Goal: Information Seeking & Learning: Check status

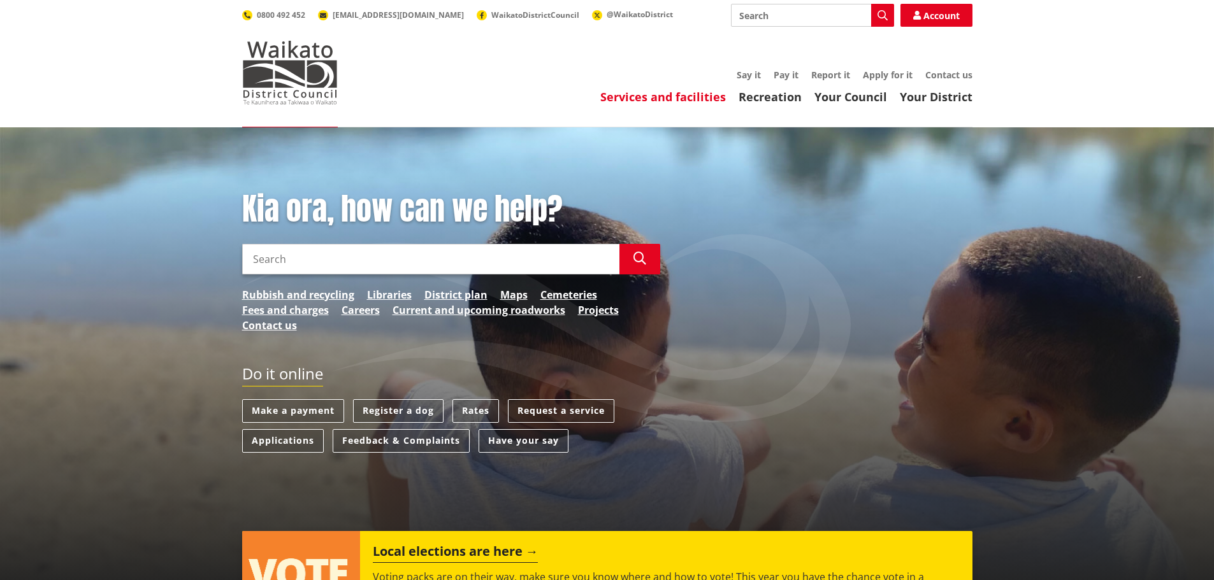
click at [619, 98] on link "Services and facilities" at bounding box center [663, 96] width 126 height 15
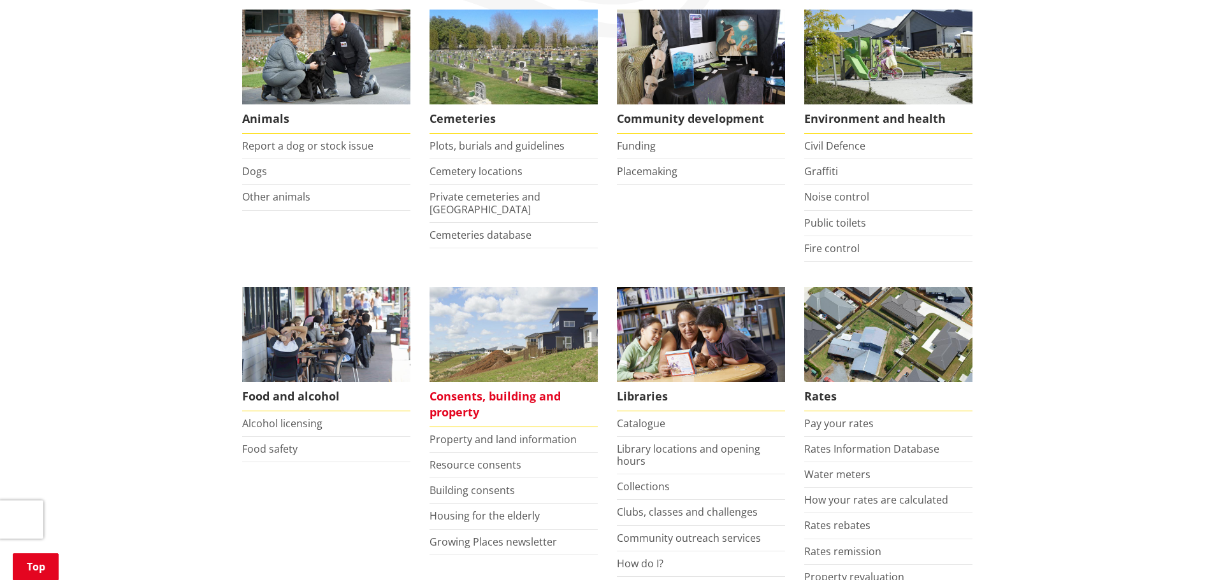
scroll to position [319, 0]
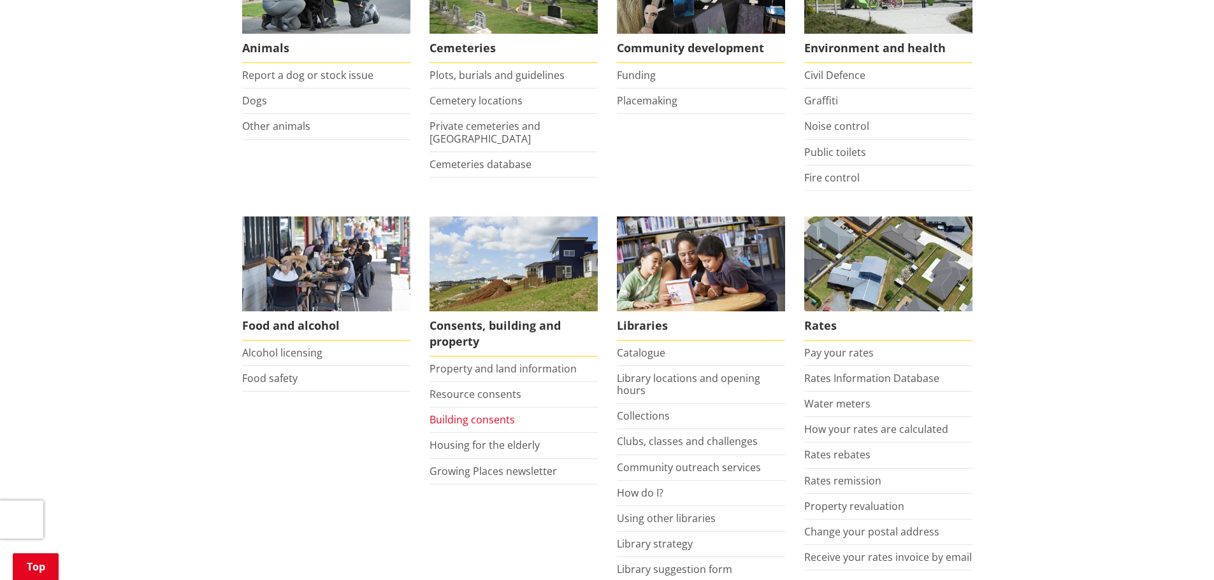
click at [468, 417] on link "Building consents" at bounding box center [471, 420] width 85 height 14
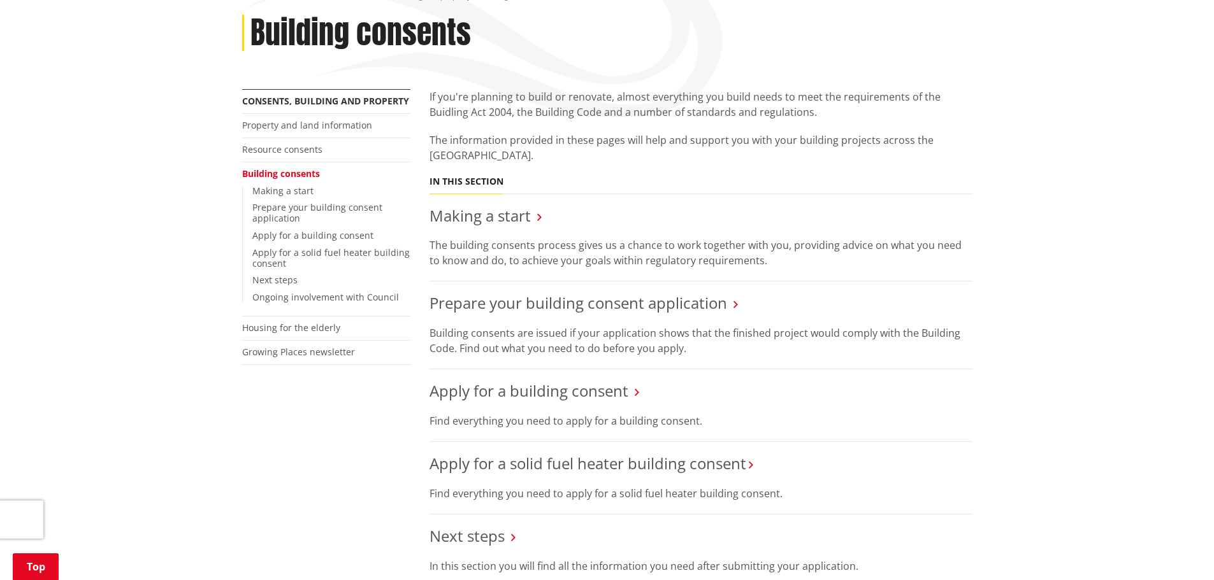
scroll to position [191, 0]
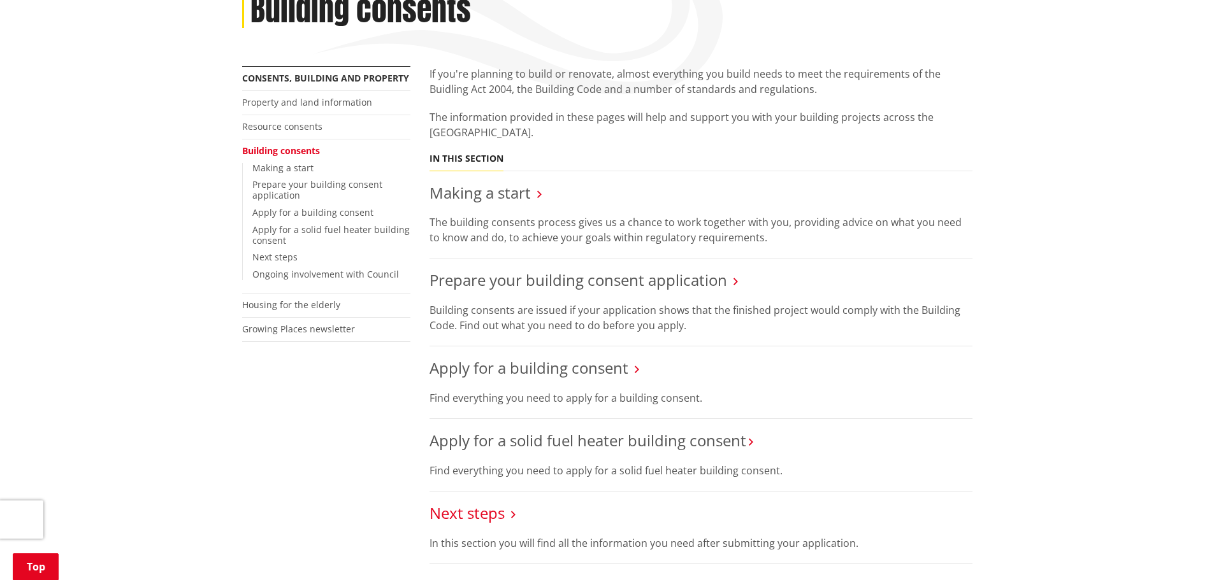
click at [480, 515] on link "Next steps" at bounding box center [466, 513] width 75 height 21
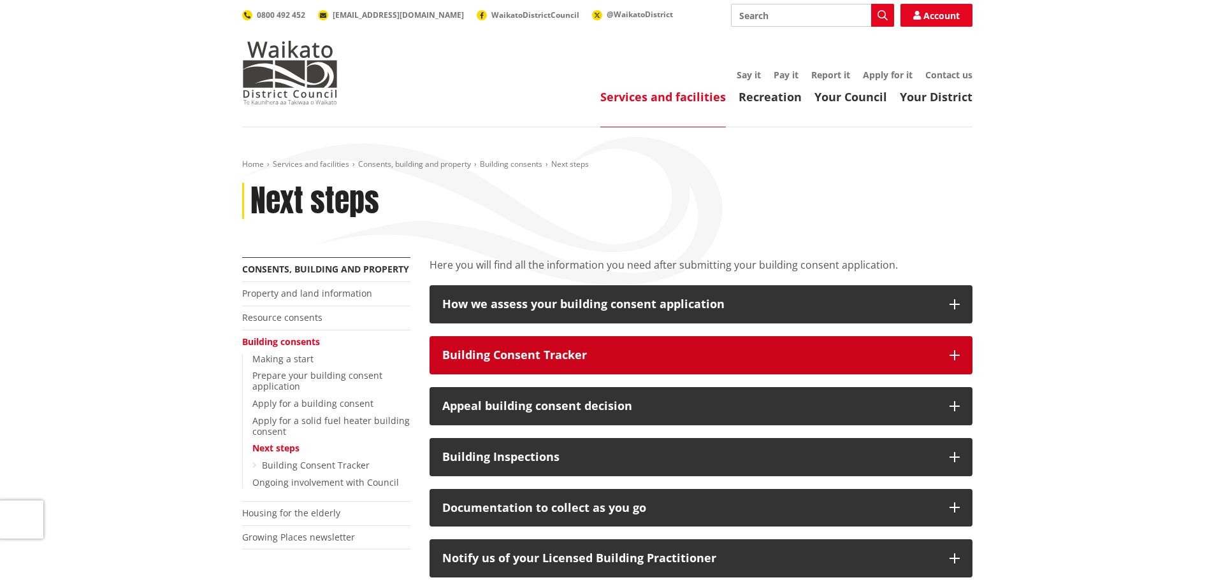
click at [503, 356] on div "Building Consent Tracker" at bounding box center [689, 355] width 494 height 13
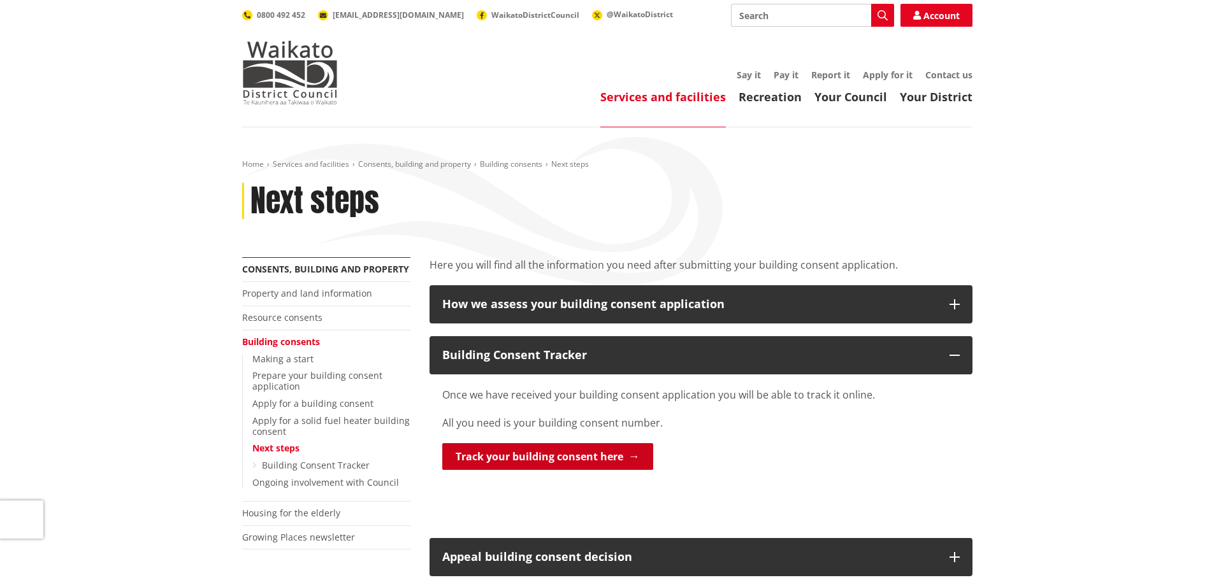
click at [503, 456] on link "Track your building consent here" at bounding box center [547, 456] width 211 height 27
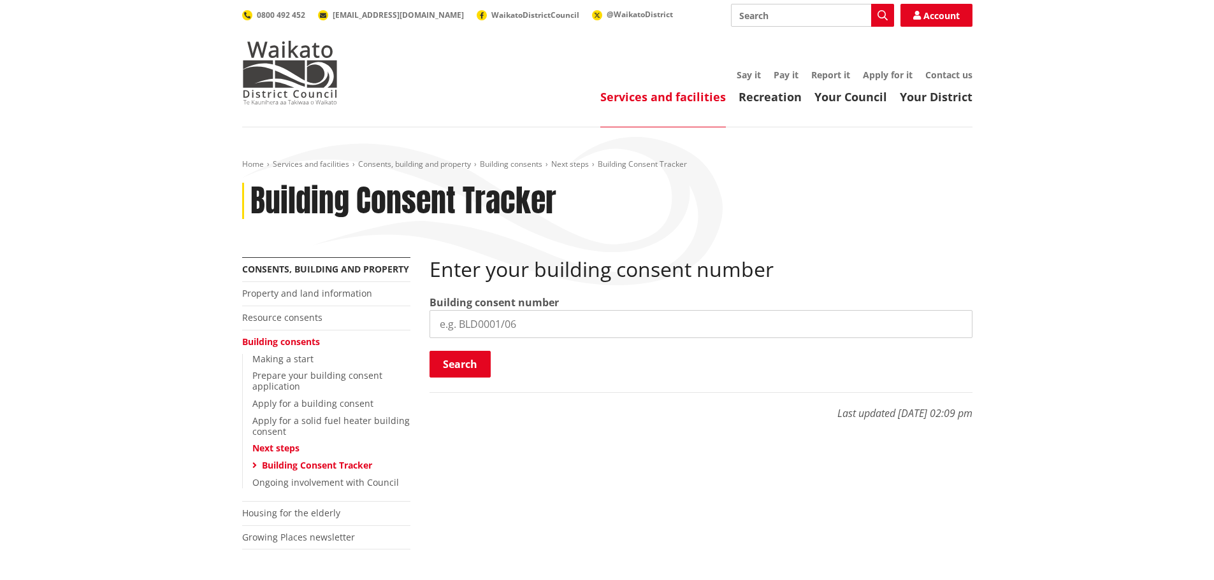
click at [481, 318] on input "search" at bounding box center [700, 324] width 543 height 28
type input "BLD0267/26"
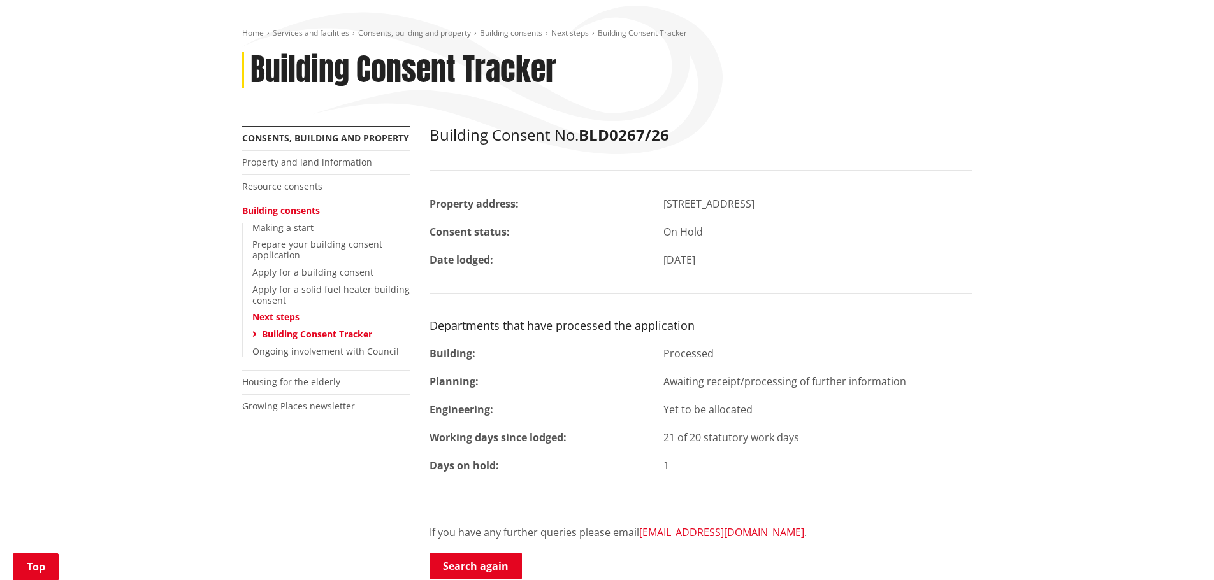
scroll to position [191, 0]
